Goal: Transaction & Acquisition: Purchase product/service

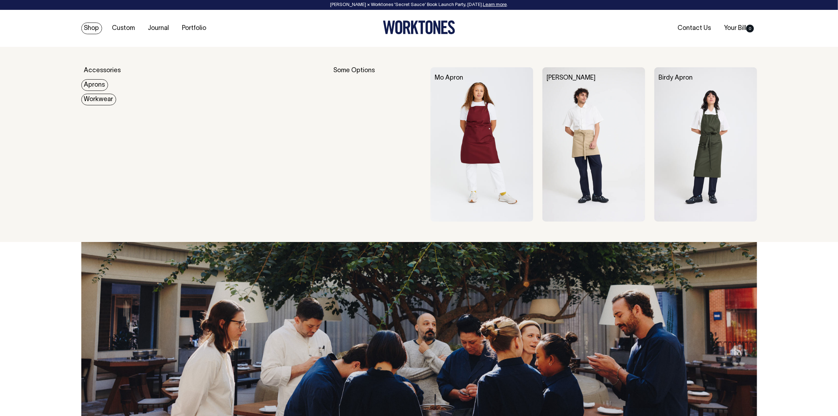
click at [99, 99] on link "Workwear" at bounding box center [98, 100] width 35 height 12
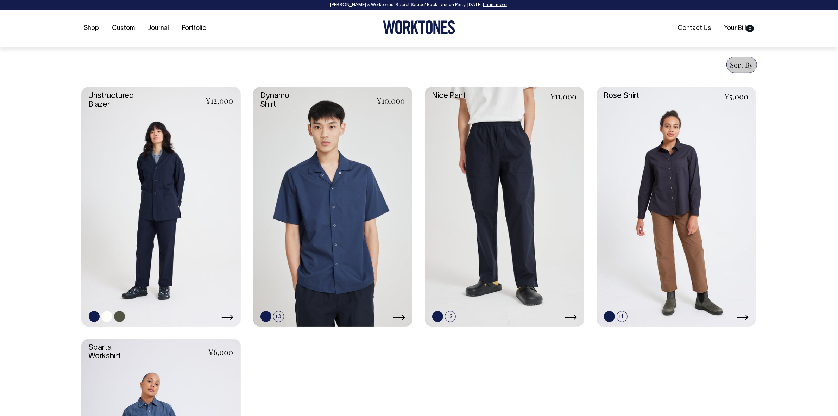
scroll to position [264, 0]
click at [175, 230] on link at bounding box center [160, 205] width 159 height 239
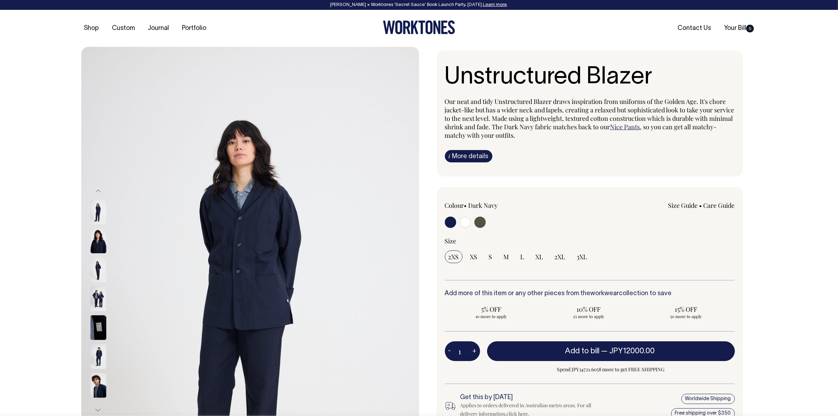
click at [468, 221] on input "radio" at bounding box center [465, 221] width 11 height 11
radio input "true"
radio input "false"
radio input "true"
select select "Off-White"
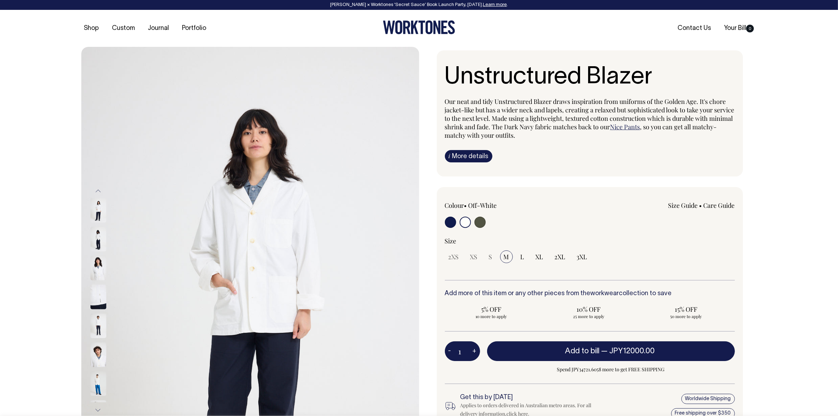
click at [482, 220] on input "radio" at bounding box center [479, 221] width 11 height 11
radio input "true"
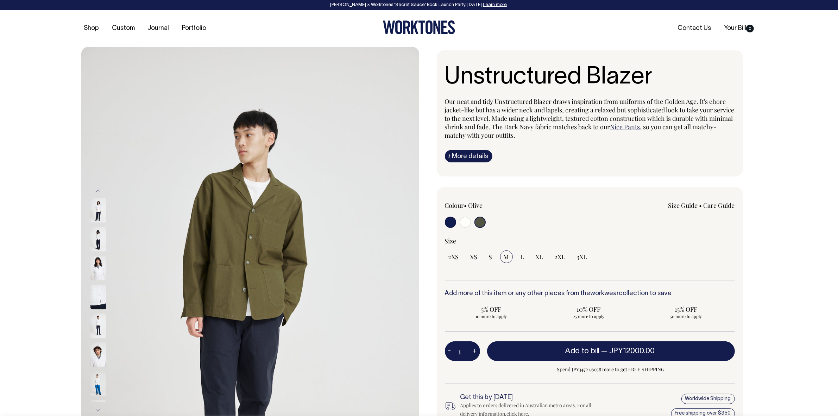
radio input "true"
select select "Olive"
click at [446, 221] on input "radio" at bounding box center [450, 221] width 11 height 11
radio input "true"
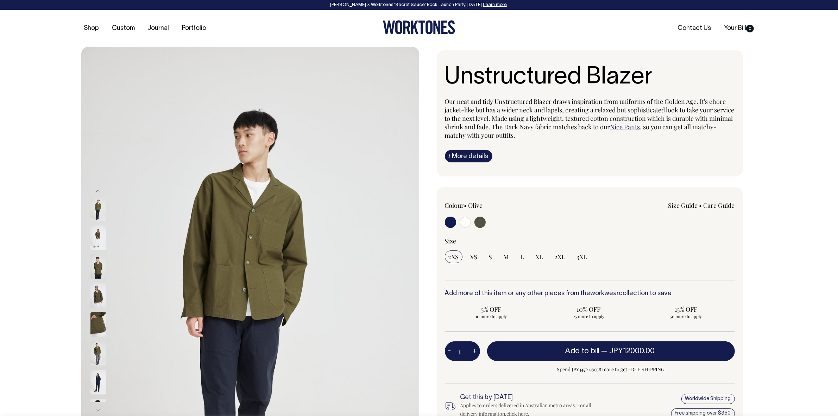
select select "Dark Navy"
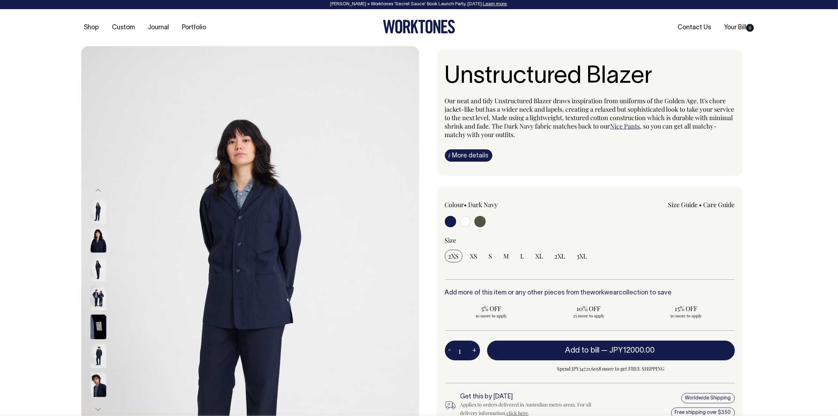
scroll to position [0, 0]
click at [480, 154] on link "i More details" at bounding box center [469, 156] width 48 height 12
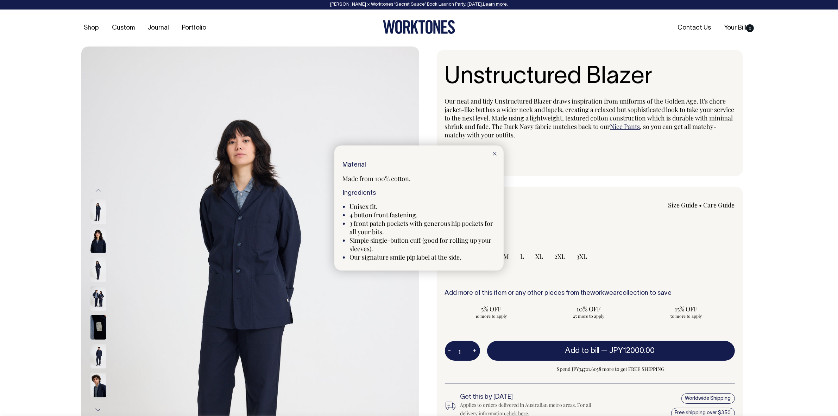
scroll to position [0, 0]
click at [495, 153] on line at bounding box center [494, 153] width 3 height 3
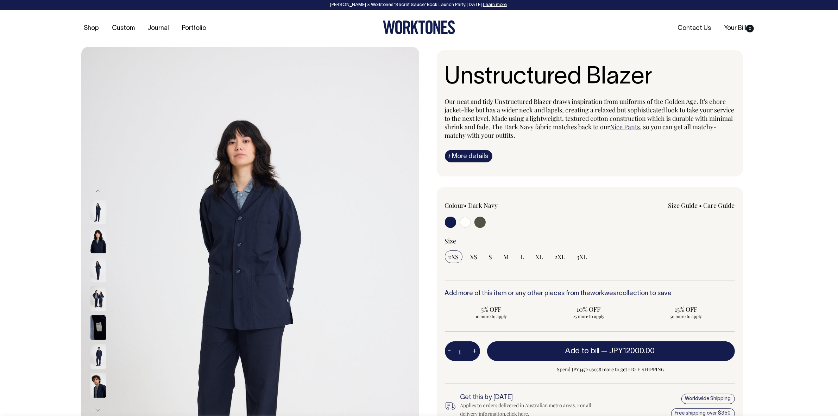
click at [462, 219] on input "radio" at bounding box center [465, 221] width 11 height 11
radio input "true"
radio input "false"
radio input "true"
select select "Off-White"
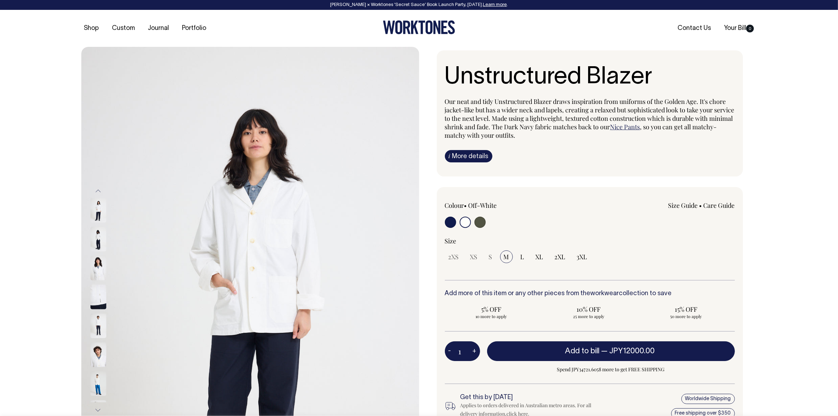
click at [482, 222] on input "radio" at bounding box center [479, 221] width 11 height 11
radio input "true"
select select "Olive"
